Goal: Information Seeking & Learning: Learn about a topic

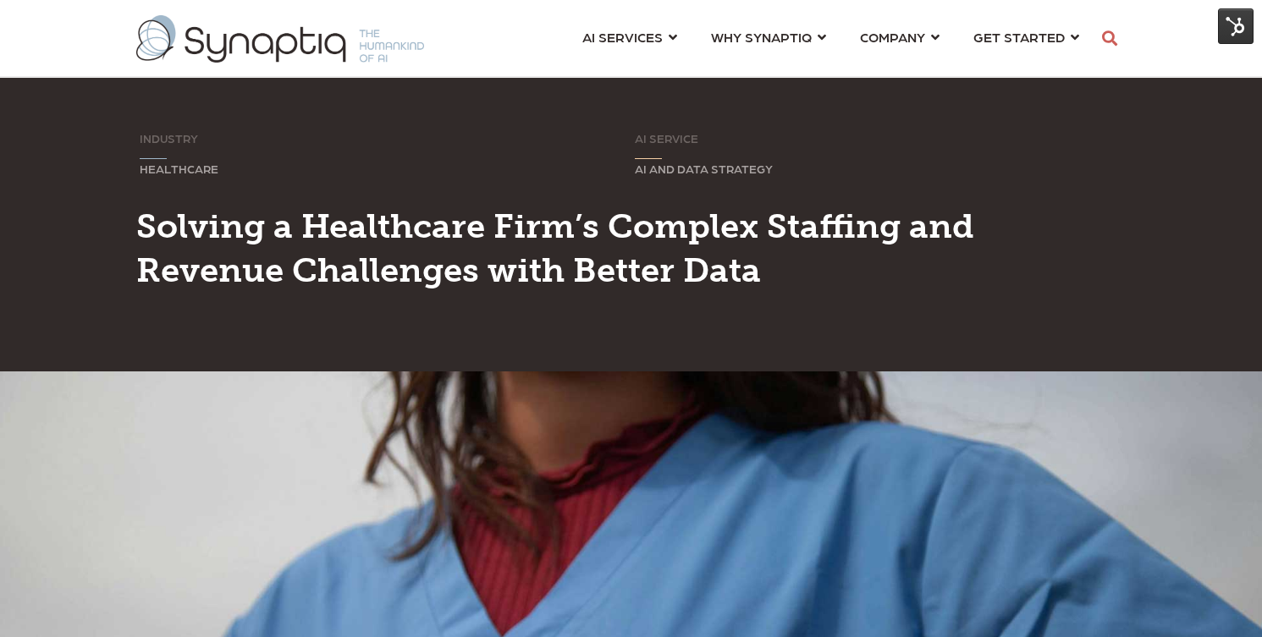
scroll to position [0, 8]
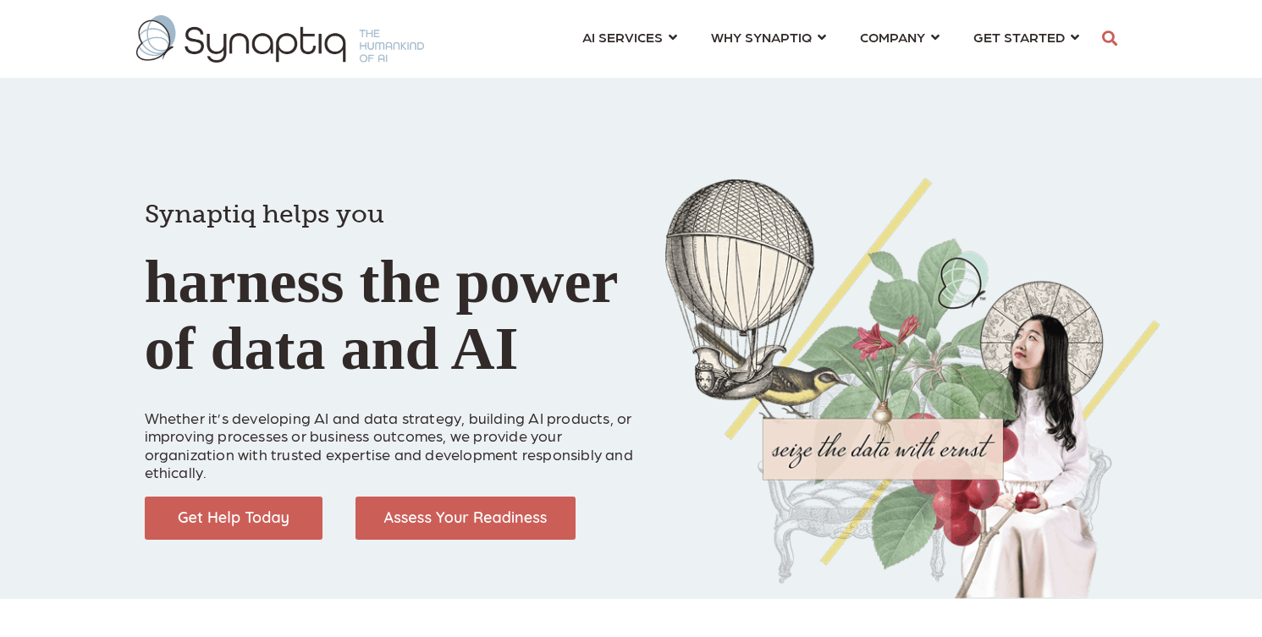
scroll to position [0, 8]
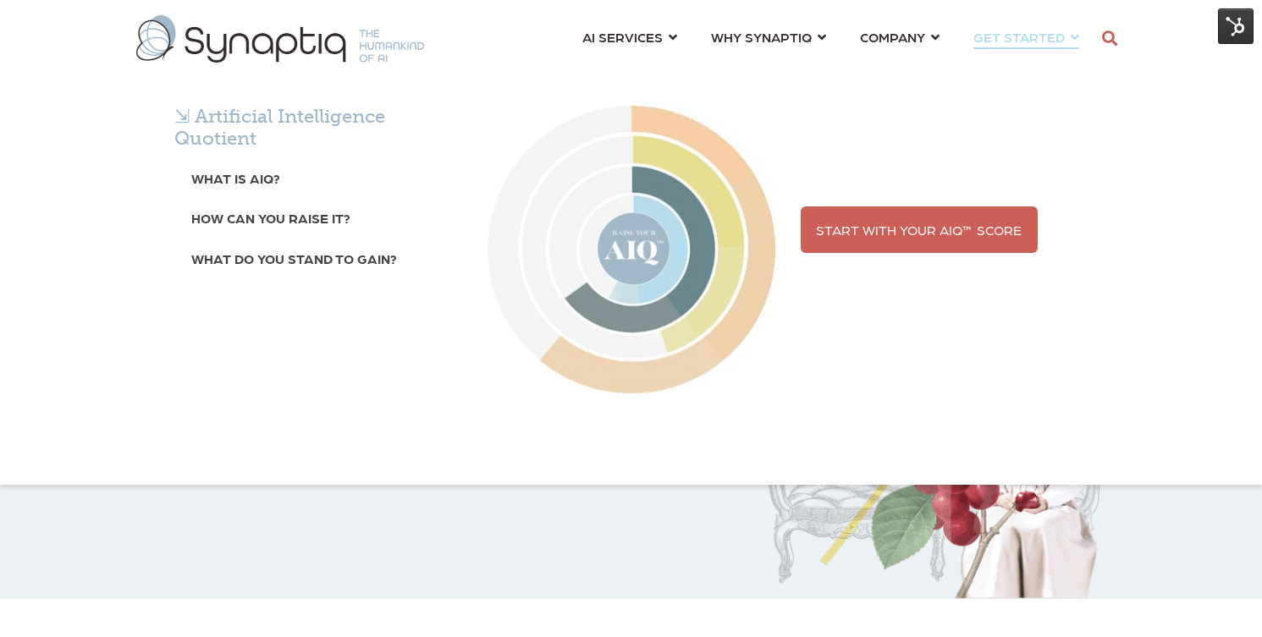
click at [1009, 37] on span "GET STARTED ⇲ Artificial Intelligence Quotient What is AIQ? How can you raise i…" at bounding box center [1018, 36] width 91 height 23
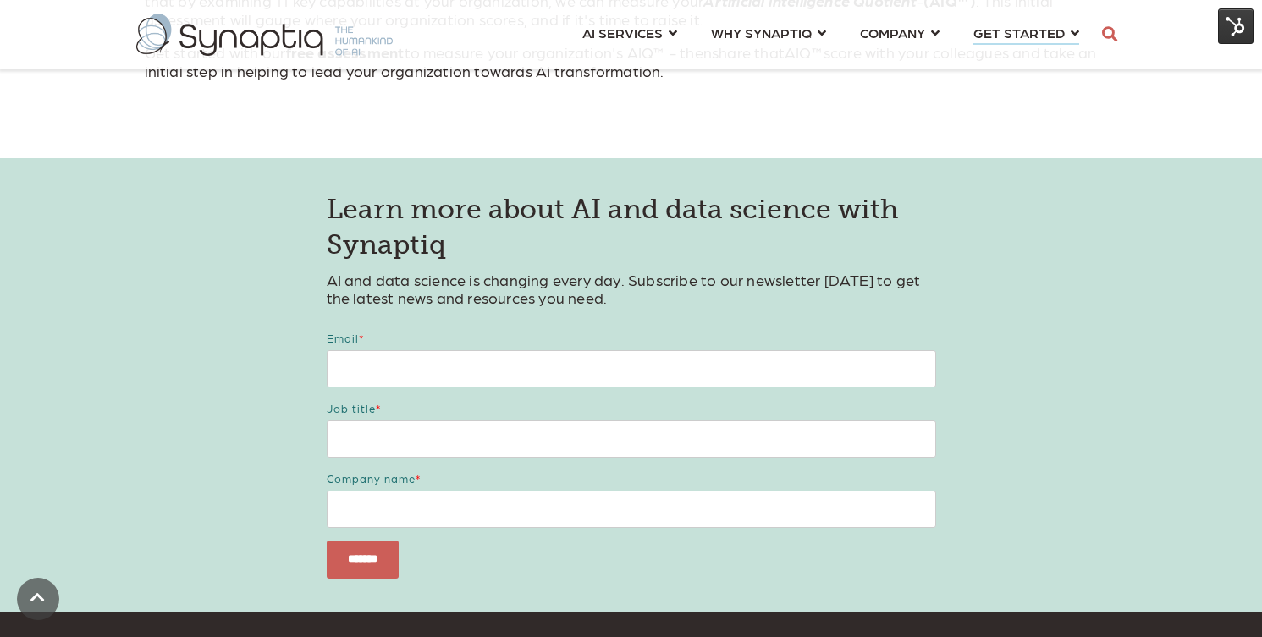
scroll to position [203, 0]
